Goal: Information Seeking & Learning: Learn about a topic

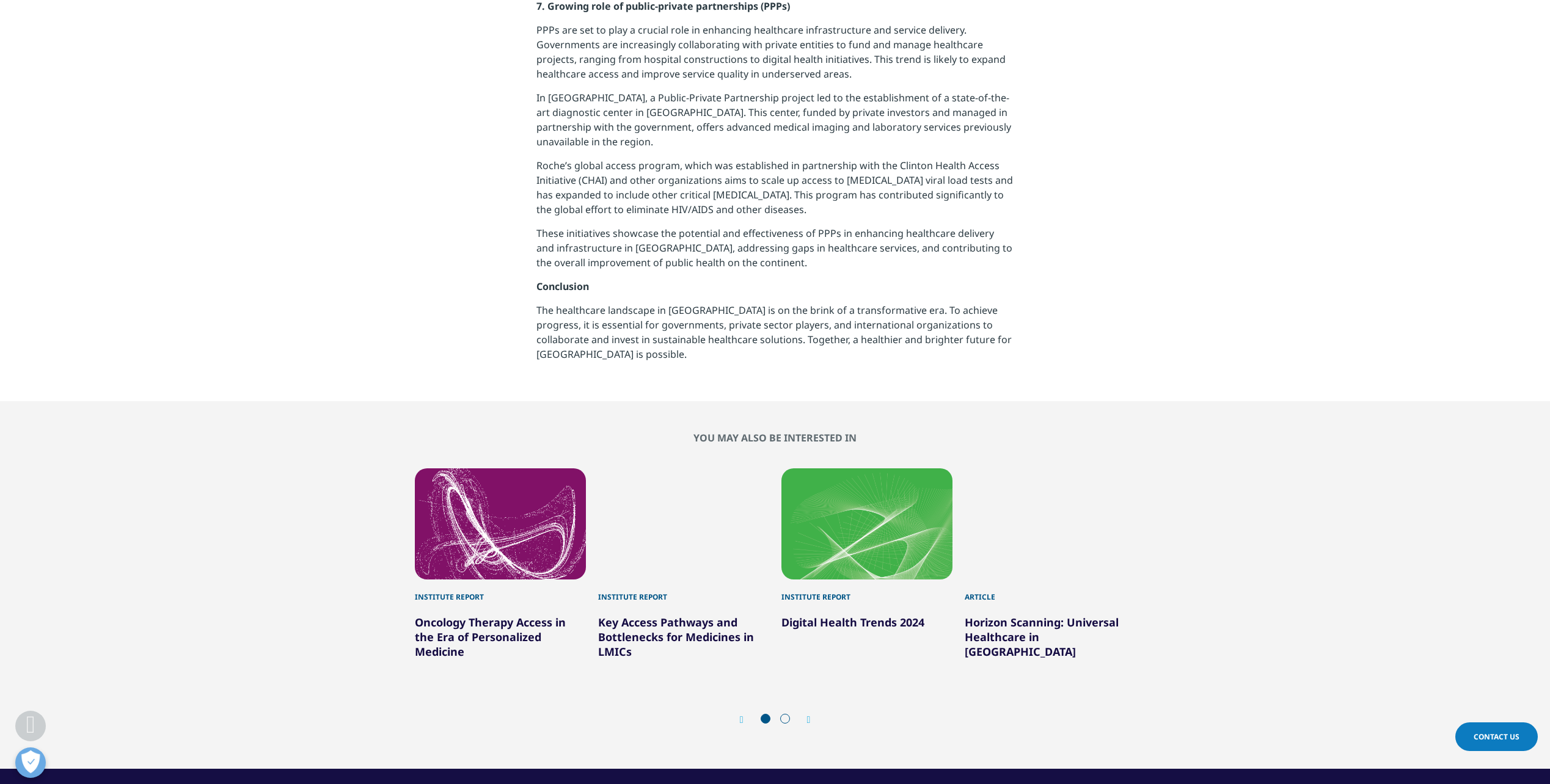
scroll to position [1954, 0]
